Goal: Information Seeking & Learning: Learn about a topic

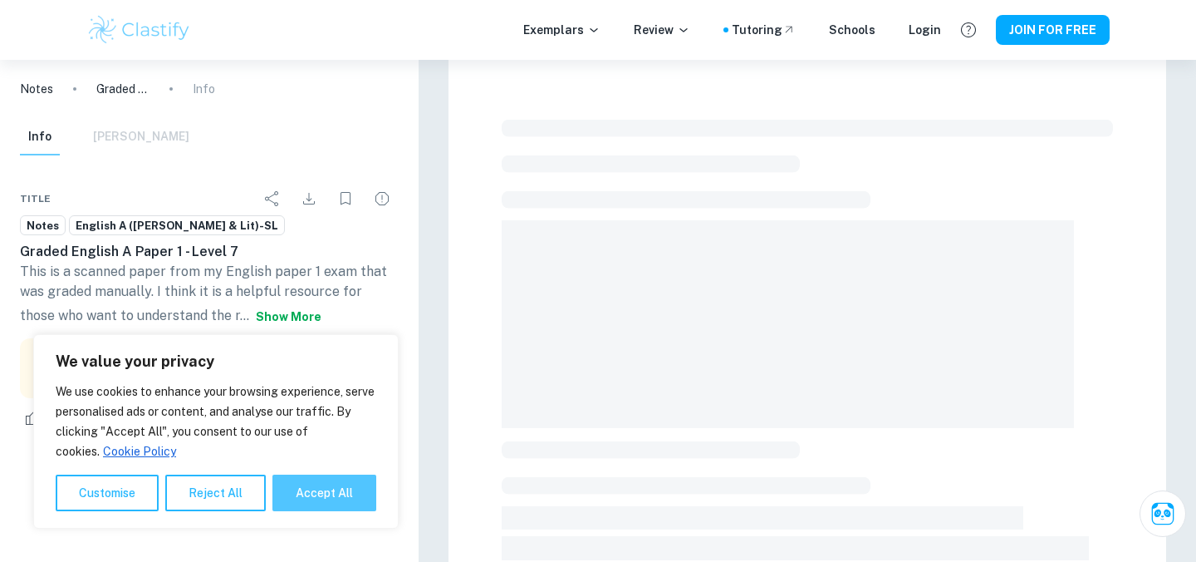
click at [322, 491] on button "Accept All" at bounding box center [324, 492] width 104 height 37
checkbox input "true"
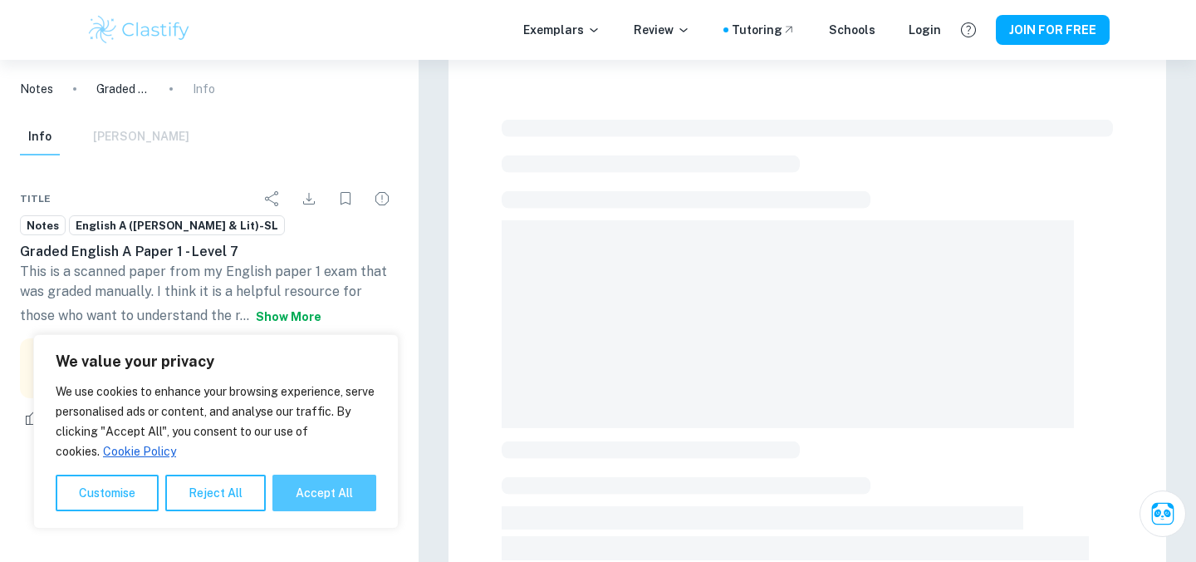
checkbox input "true"
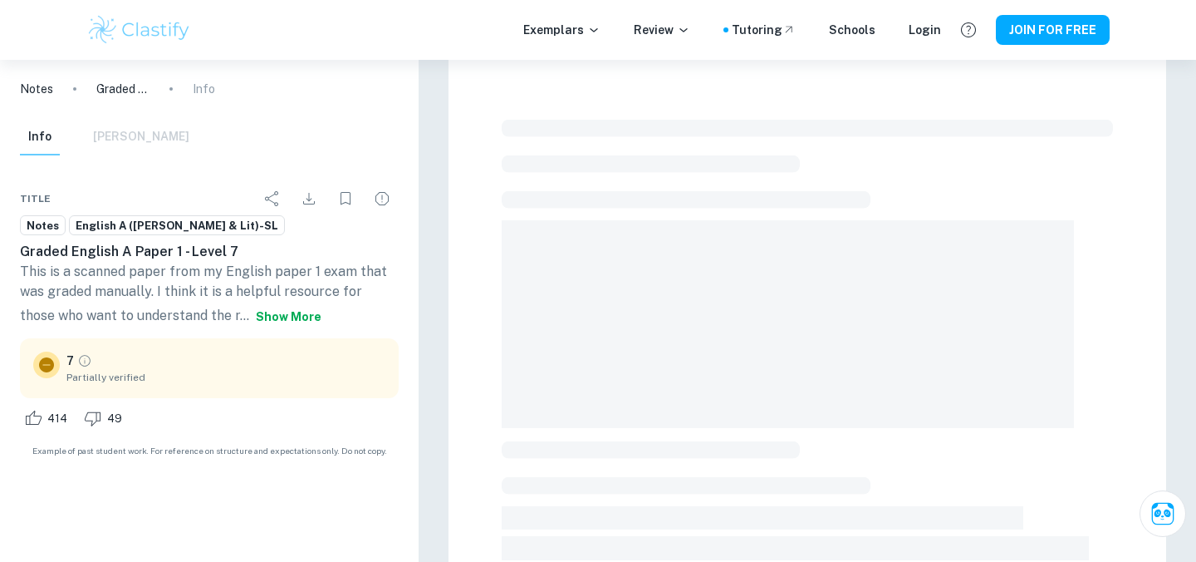
click at [292, 282] on p "This is a scanned paper from my English paper 1 exam that was graded manually. …" at bounding box center [209, 297] width 379 height 70
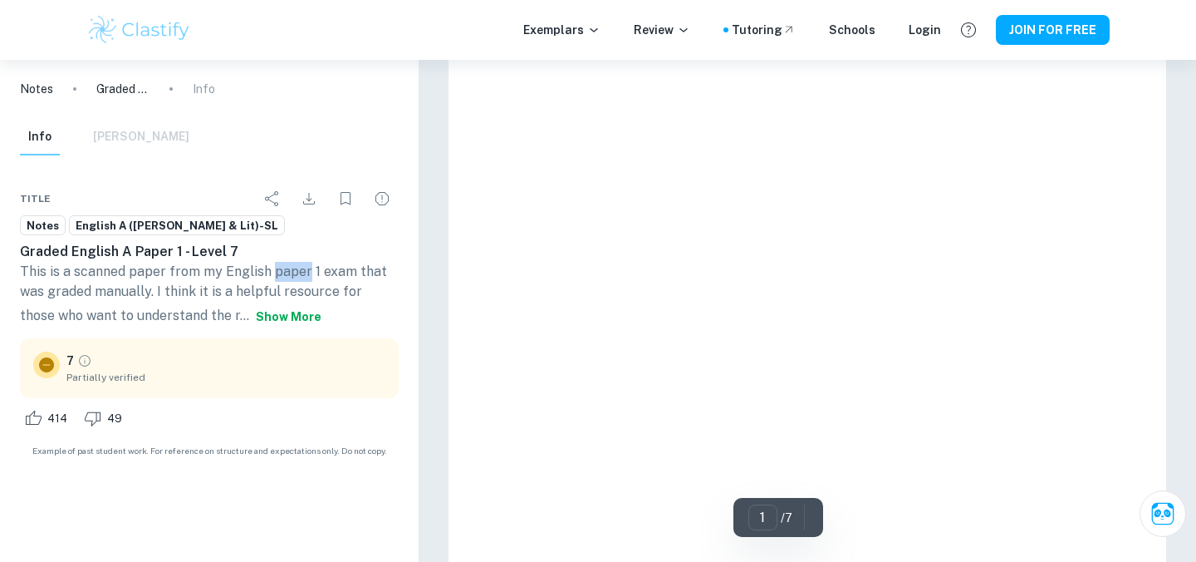
click at [292, 282] on p "This is a scanned paper from my English paper 1 exam that was graded manually. …" at bounding box center [209, 297] width 379 height 70
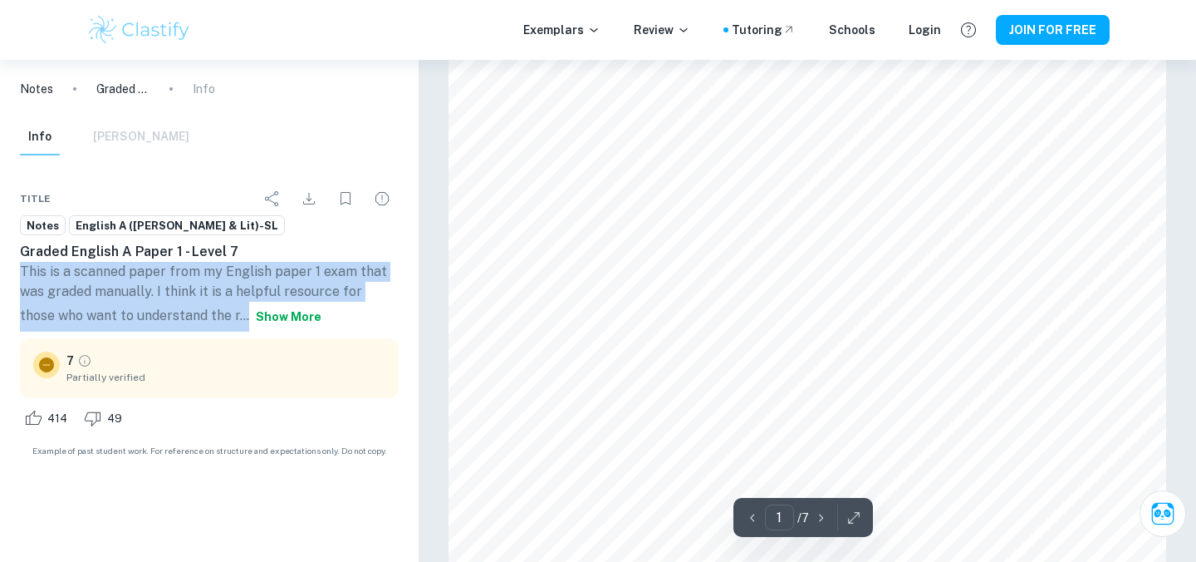
click at [292, 282] on p "This is a scanned paper from my English paper 1 exam that was graded manually. …" at bounding box center [209, 297] width 379 height 70
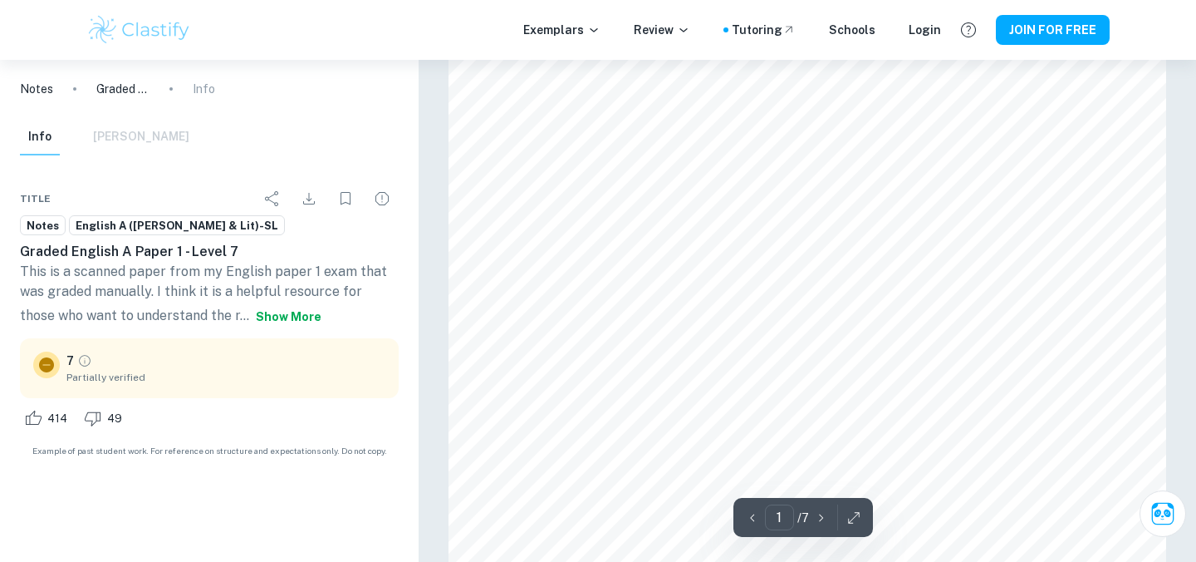
click at [292, 282] on p "This is a scanned paper from my English paper 1 exam that was graded manually. …" at bounding box center [209, 297] width 379 height 70
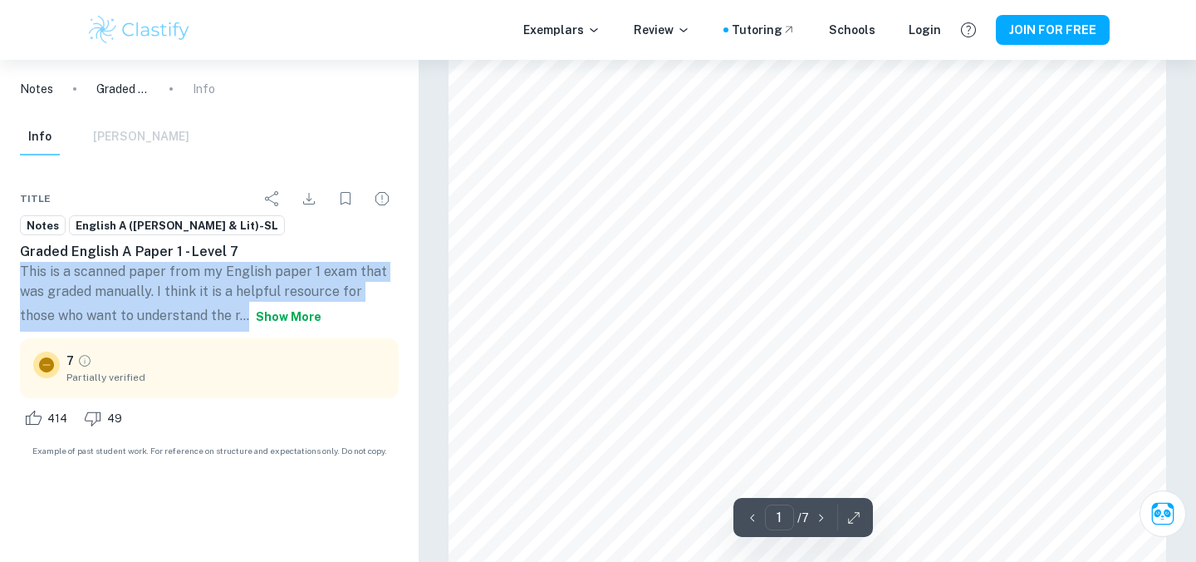
click at [249, 311] on button "Show more" at bounding box center [288, 317] width 79 height 30
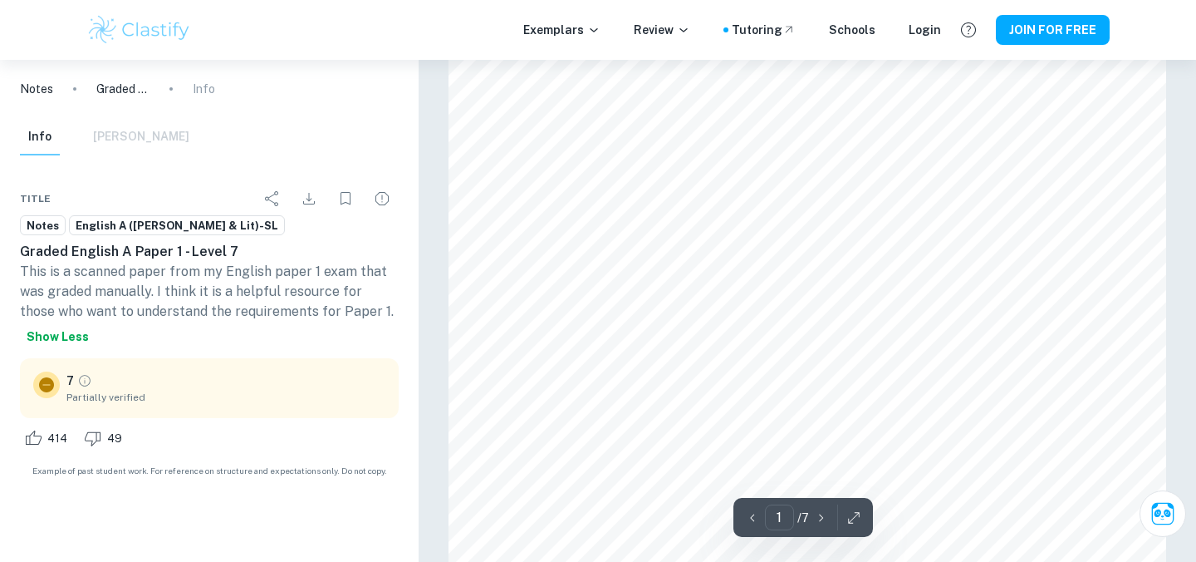
click at [223, 297] on p "This is a scanned paper from my English paper 1 exam that was graded manually. …" at bounding box center [209, 307] width 379 height 90
click at [240, 297] on p "This is a scanned paper from my English paper 1 exam that was graded manually. …" at bounding box center [209, 307] width 379 height 90
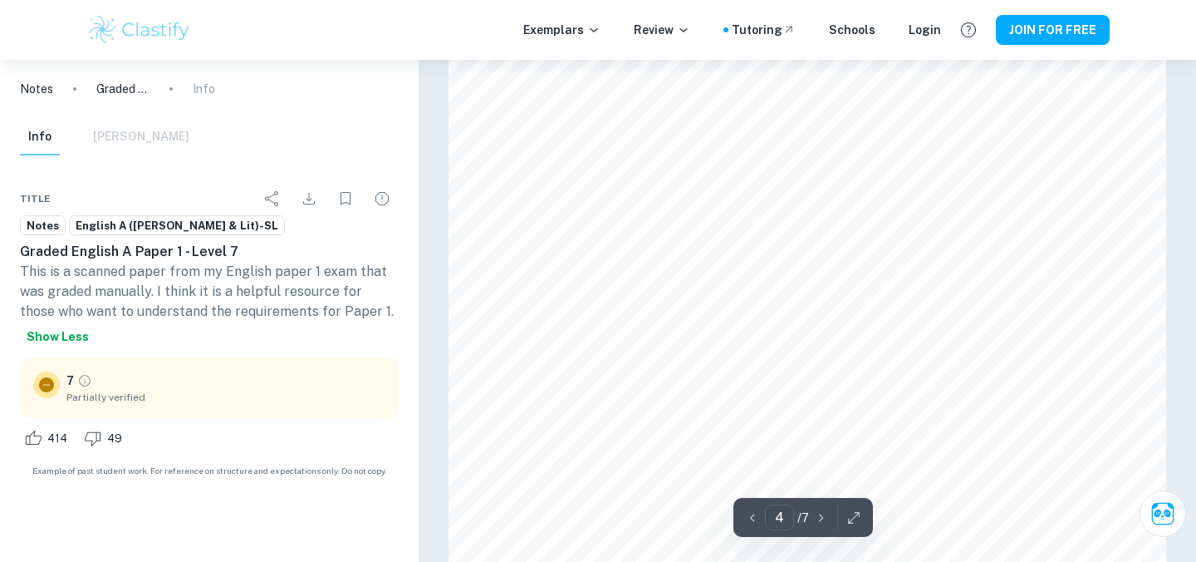
click at [202, 292] on p "This is a scanned paper from my English paper 1 exam that was graded manually. …" at bounding box center [209, 307] width 379 height 90
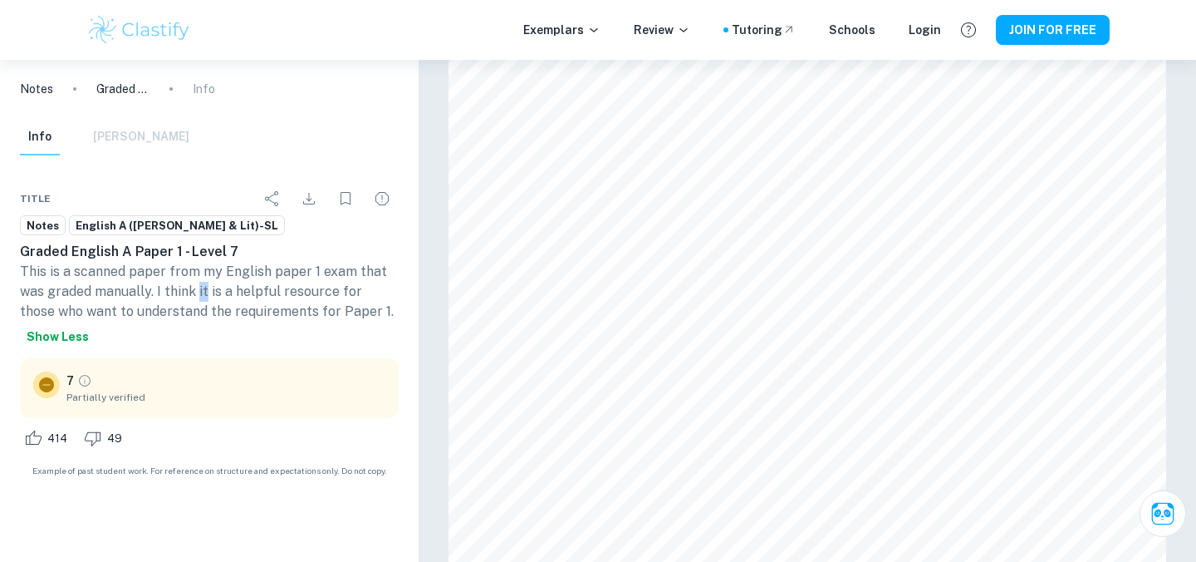
click at [202, 292] on p "This is a scanned paper from my English paper 1 exam that was graded manually. …" at bounding box center [209, 307] width 379 height 90
click at [191, 291] on p "This is a scanned paper from my English paper 1 exam that was graded manually. …" at bounding box center [209, 307] width 379 height 90
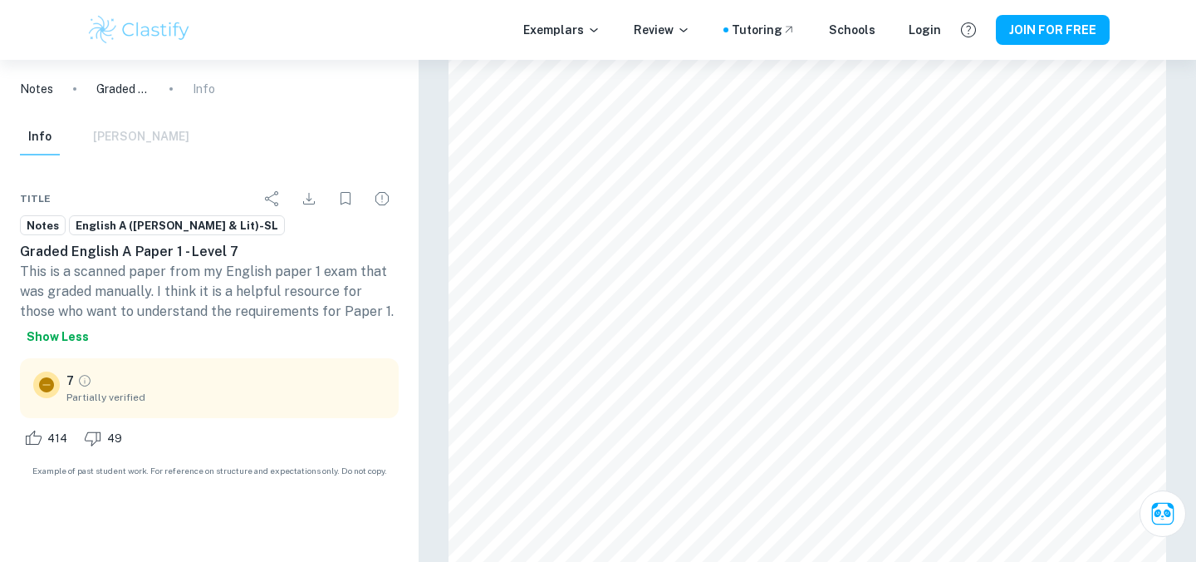
click at [191, 291] on p "This is a scanned paper from my English paper 1 exam that was graded manually. …" at bounding box center [209, 307] width 379 height 90
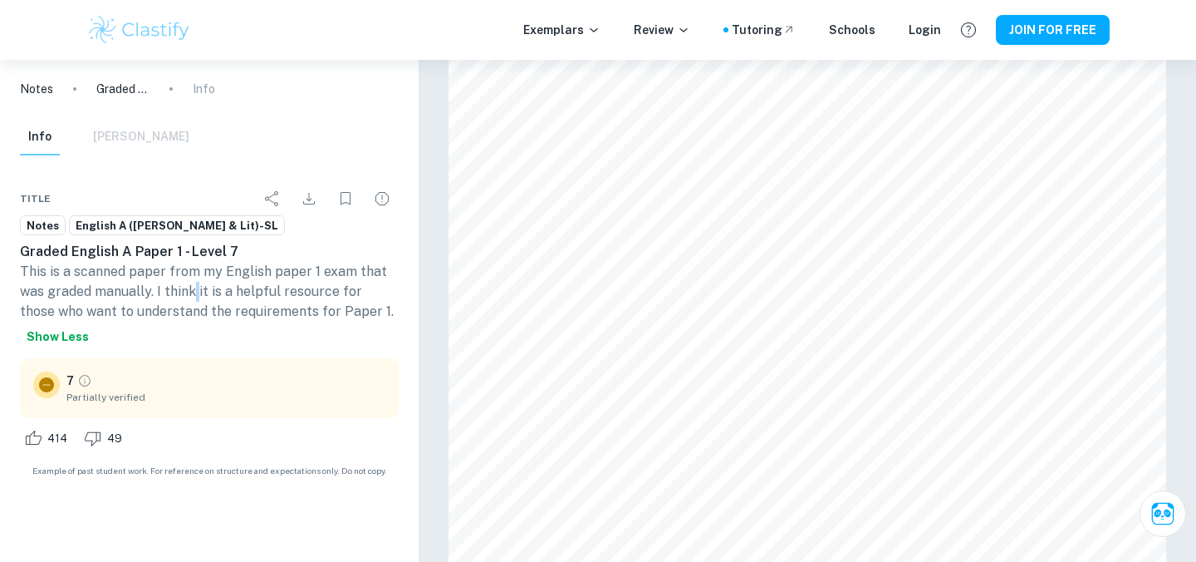
click at [191, 291] on p "This is a scanned paper from my English paper 1 exam that was graded manually. …" at bounding box center [209, 307] width 379 height 90
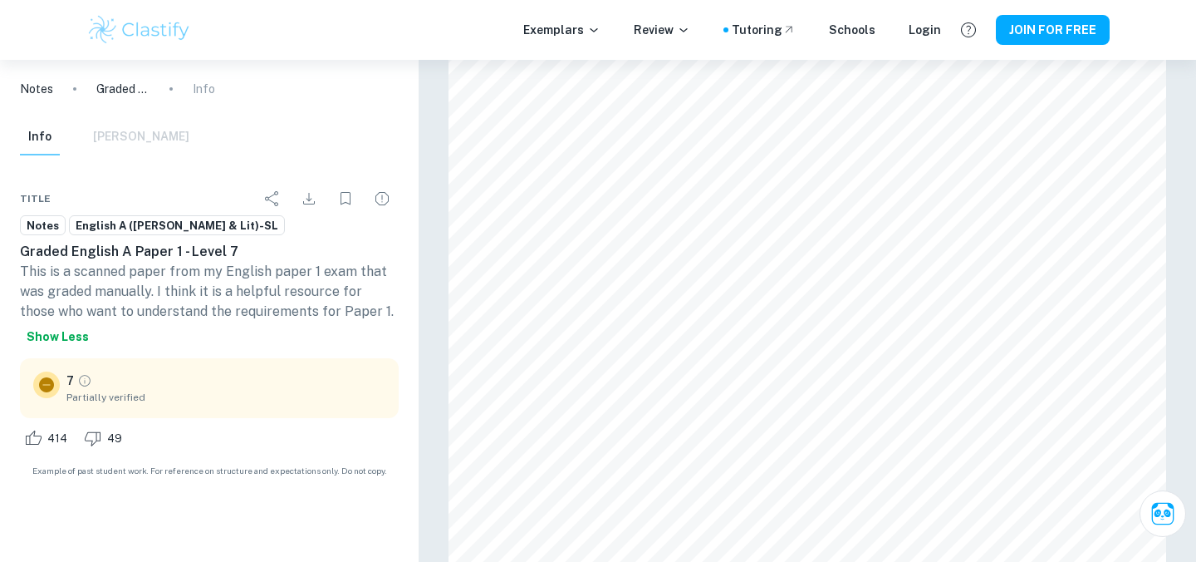
click at [191, 291] on p "This is a scanned paper from my English paper 1 exam that was graded manually. …" at bounding box center [209, 307] width 379 height 90
click at [205, 291] on p "This is a scanned paper from my English paper 1 exam that was graded manually. …" at bounding box center [209, 307] width 379 height 90
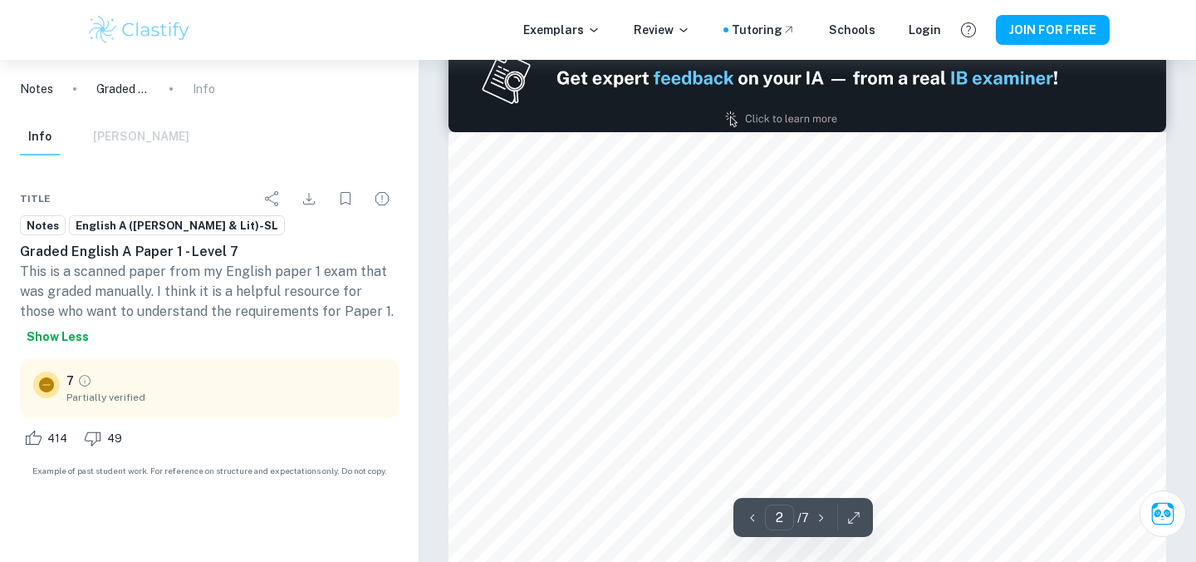
scroll to position [425, 0]
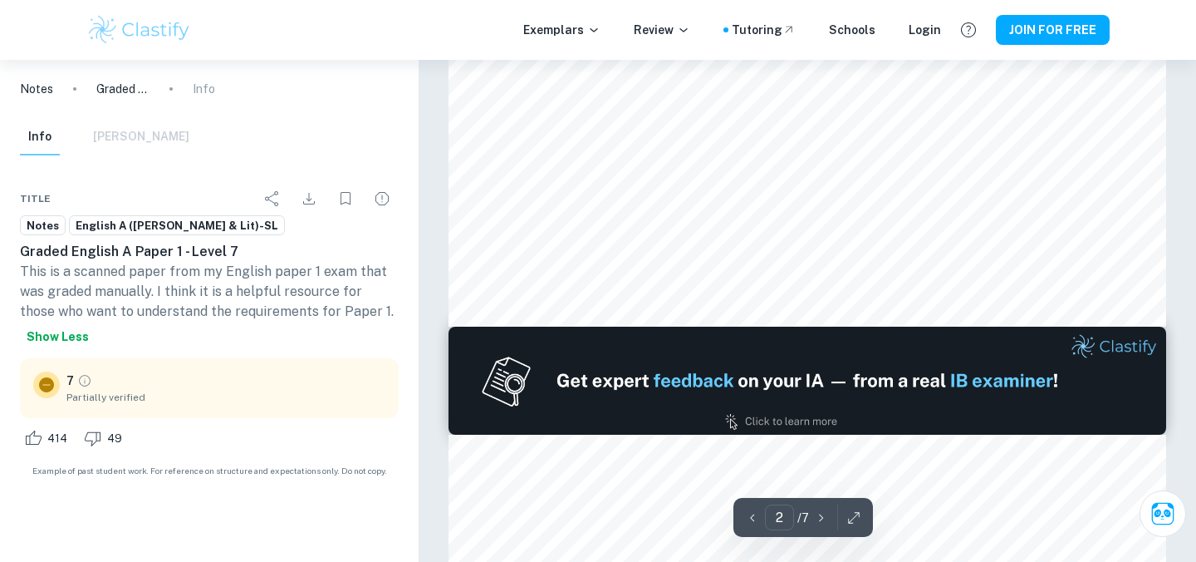
type input "1"
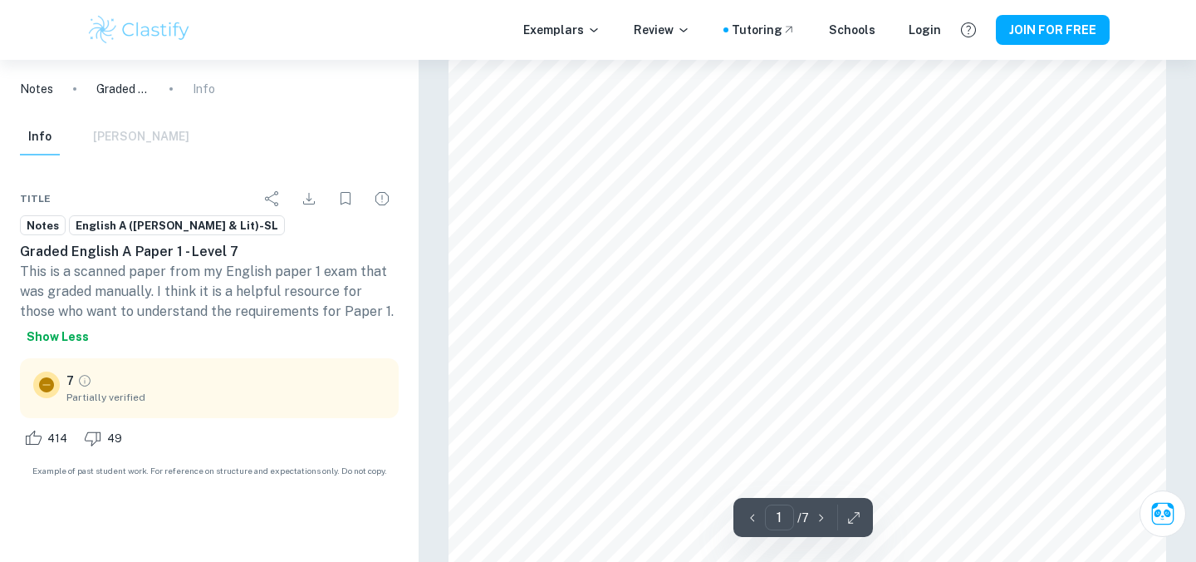
scroll to position [0, 0]
